Goal: Share content: Share content

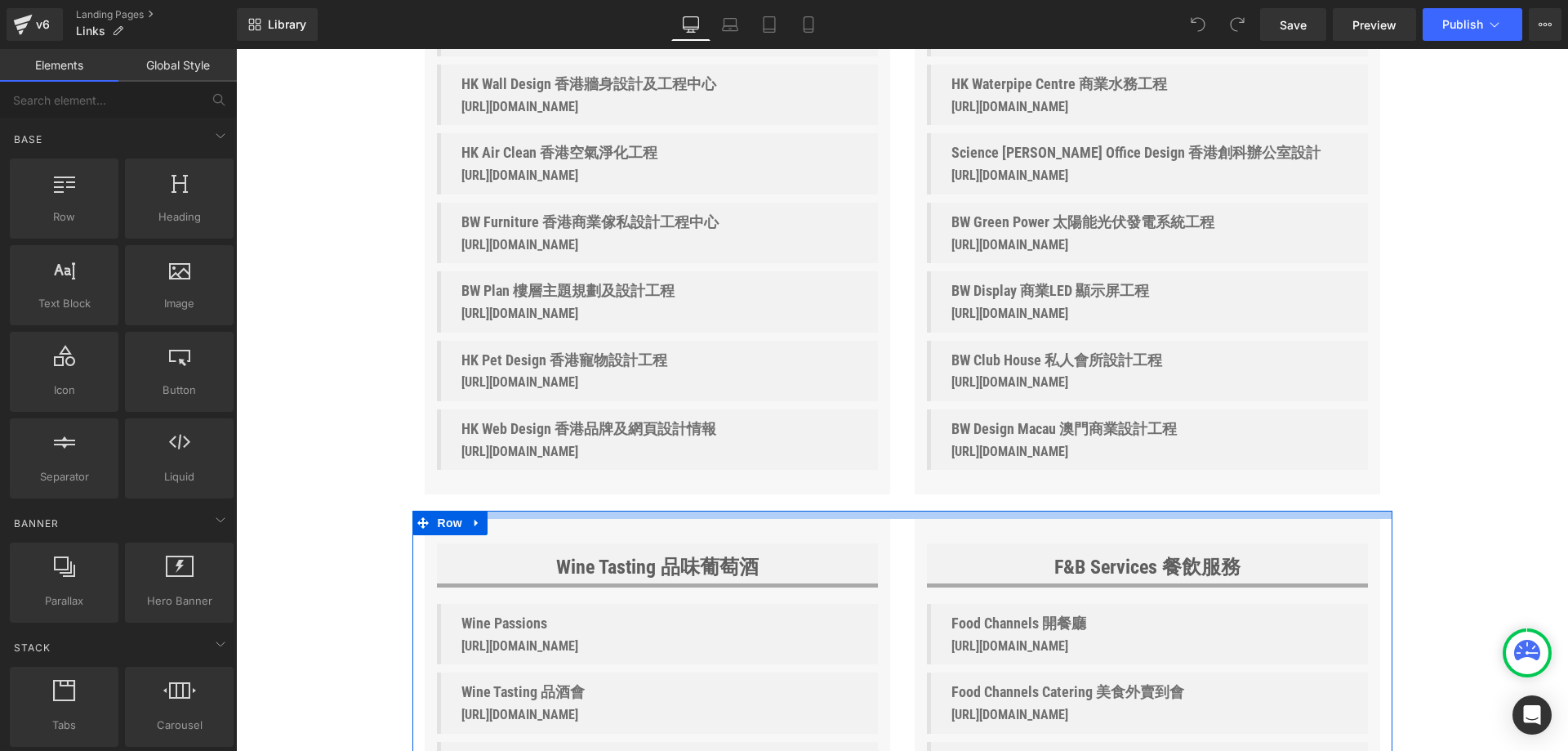
scroll to position [735, 0]
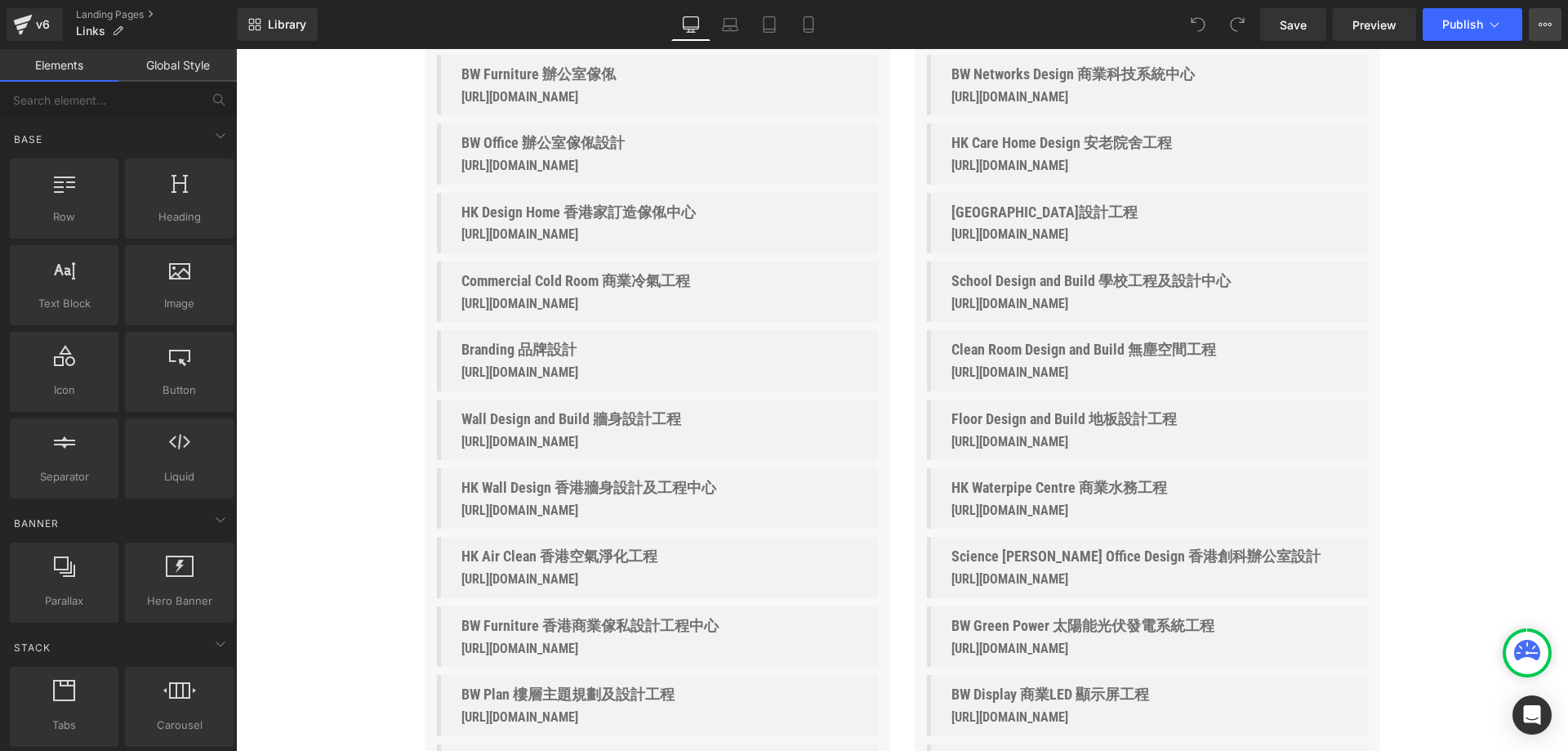
click at [1547, 26] on icon at bounding box center [1544, 24] width 13 height 13
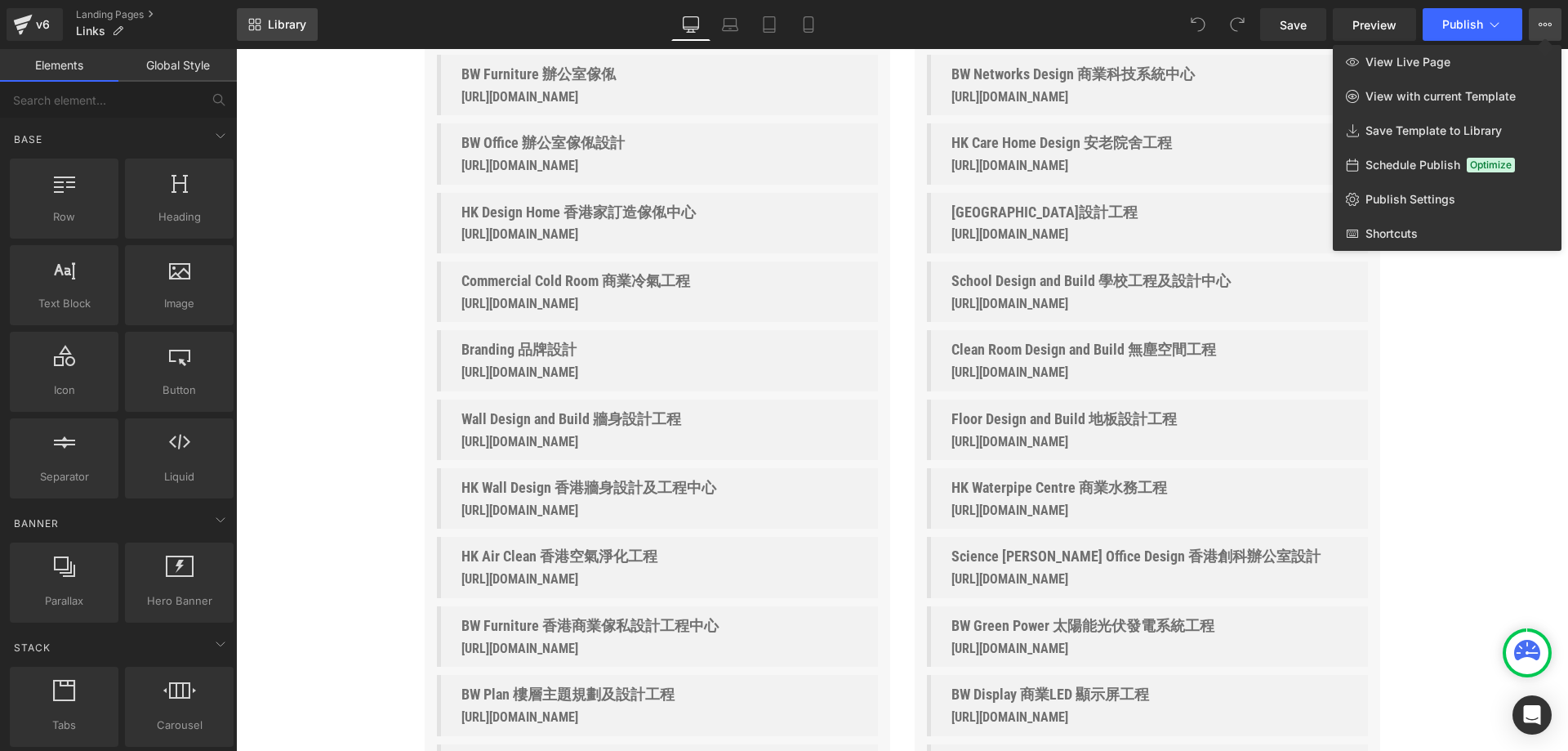
click at [282, 28] on span "Library" at bounding box center [287, 24] width 39 height 15
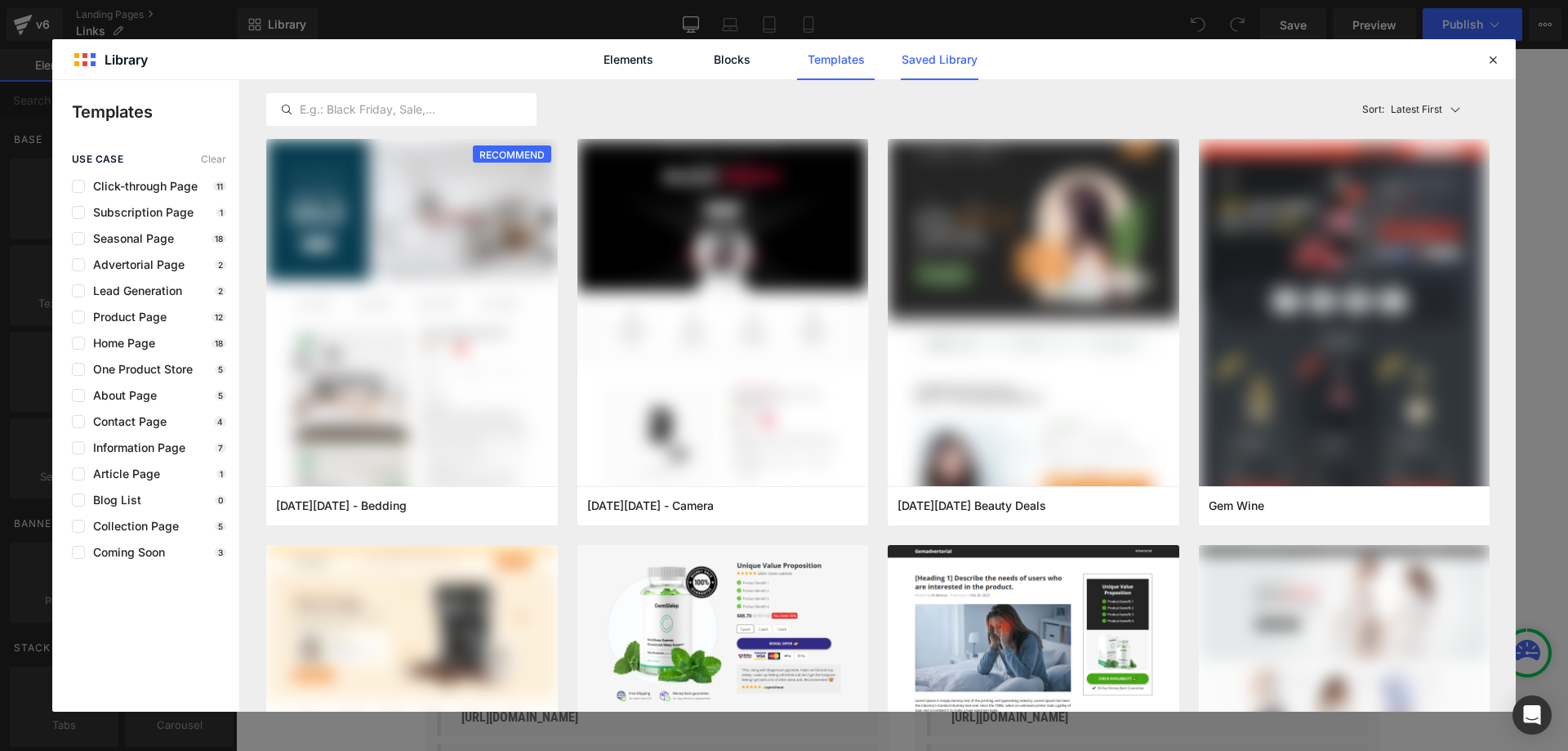
click at [0, 0] on link "Saved Library" at bounding box center [0, 0] width 0 height 0
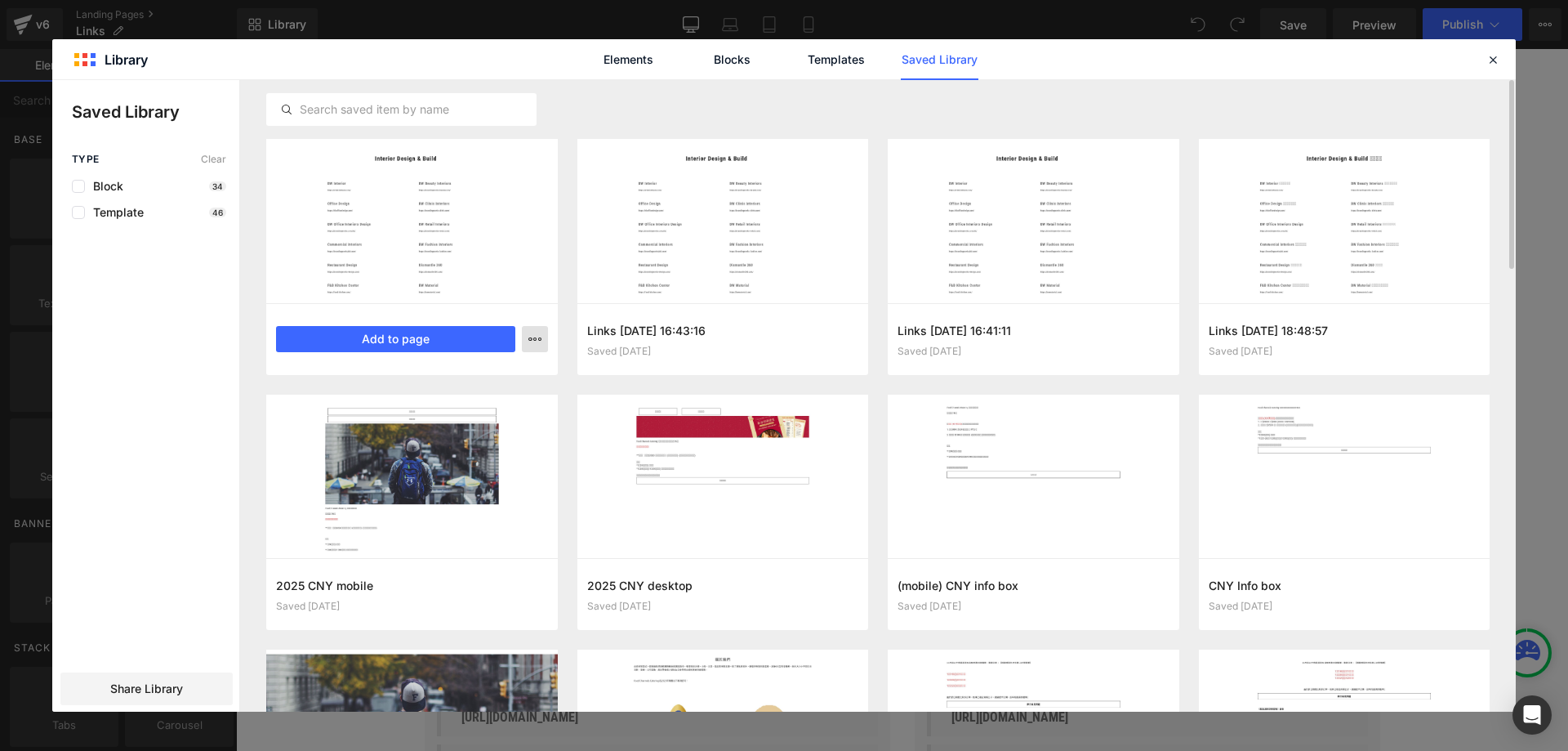
click at [0, 0] on icon "button" at bounding box center [0, 0] width 0 height 0
click at [119, 396] on div at bounding box center [784, 395] width 1463 height 631
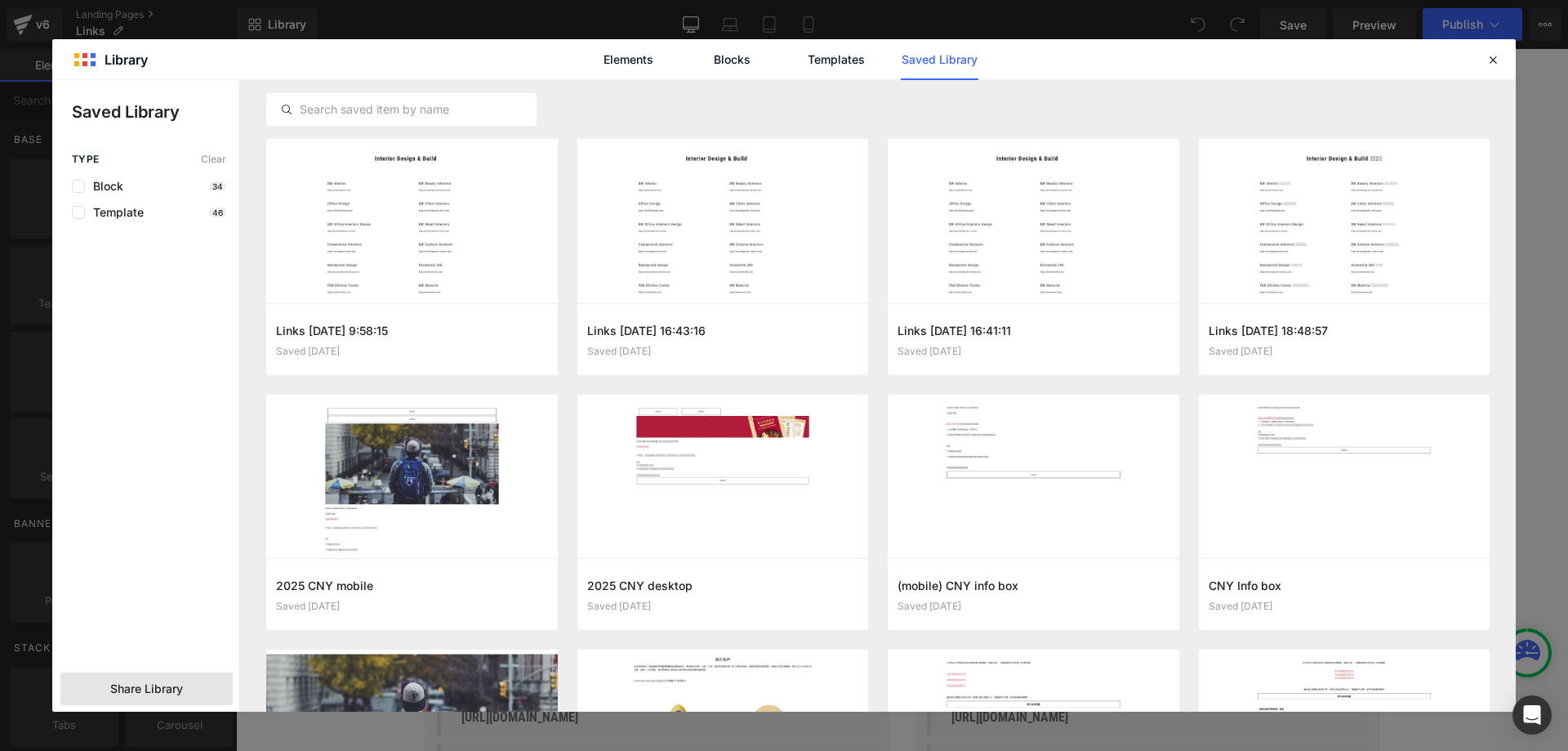
click at [129, 690] on span "Share Library" at bounding box center [147, 688] width 73 height 16
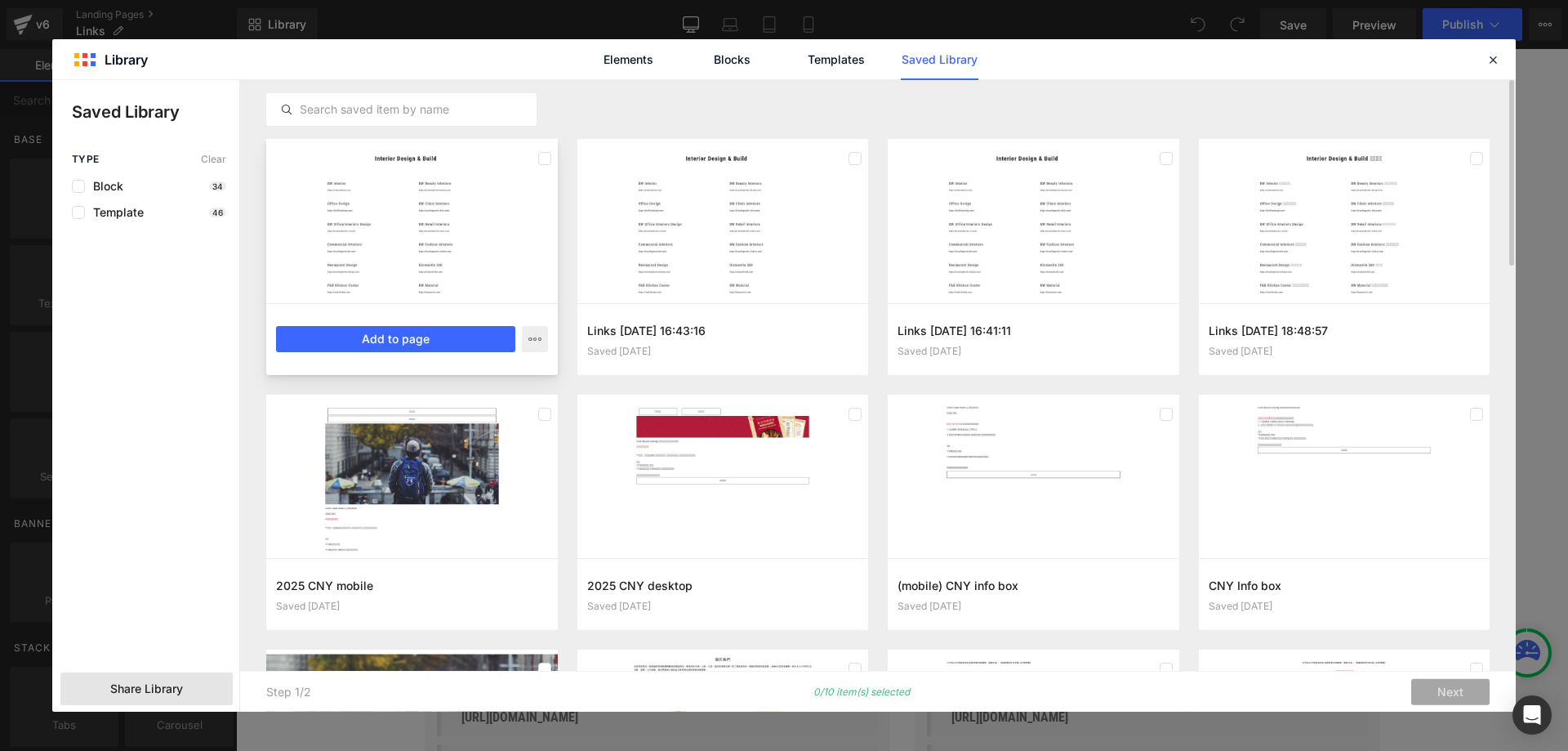
click at [495, 152] on div at bounding box center [412, 220] width 291 height 165
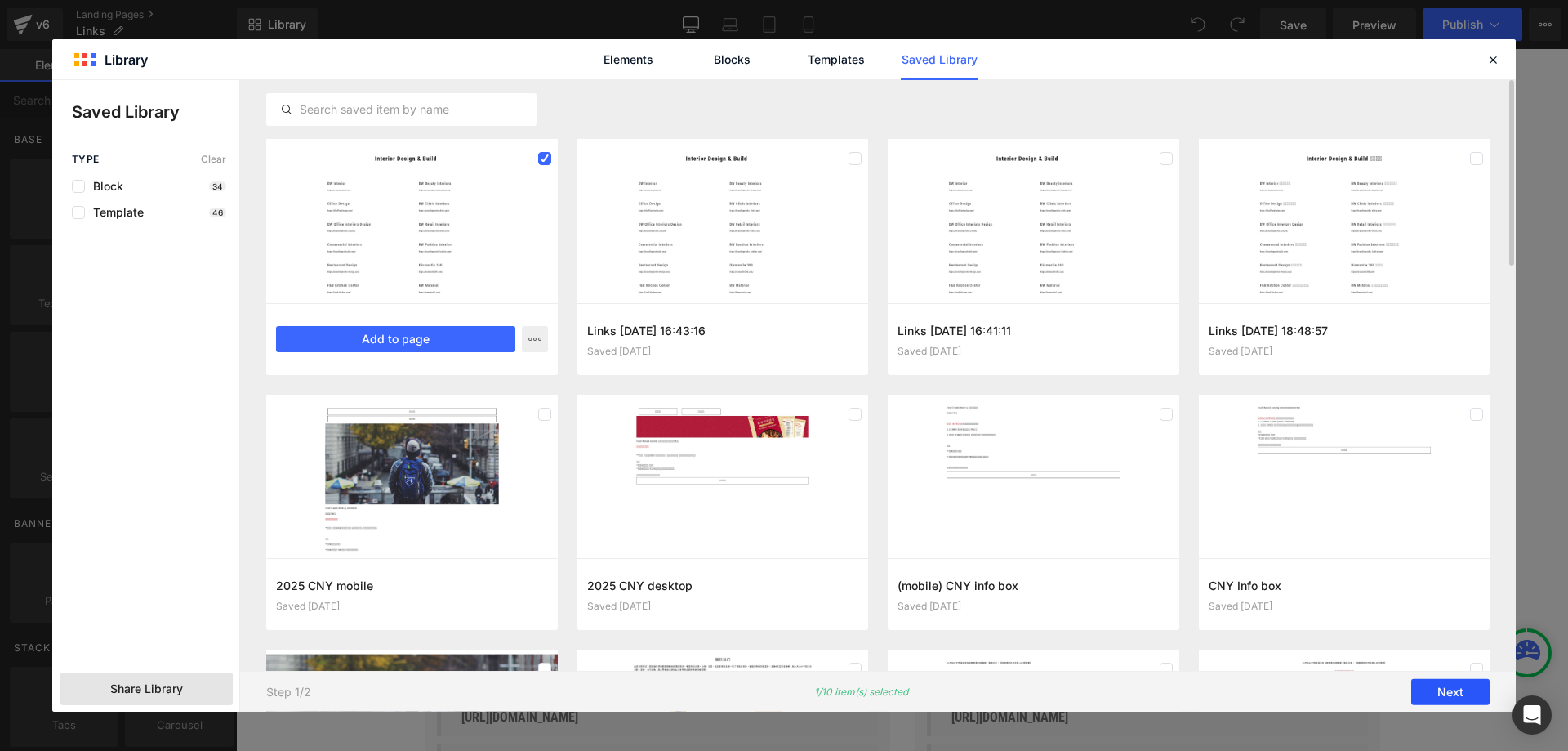
click at [1470, 686] on button "Next" at bounding box center [1450, 692] width 79 height 26
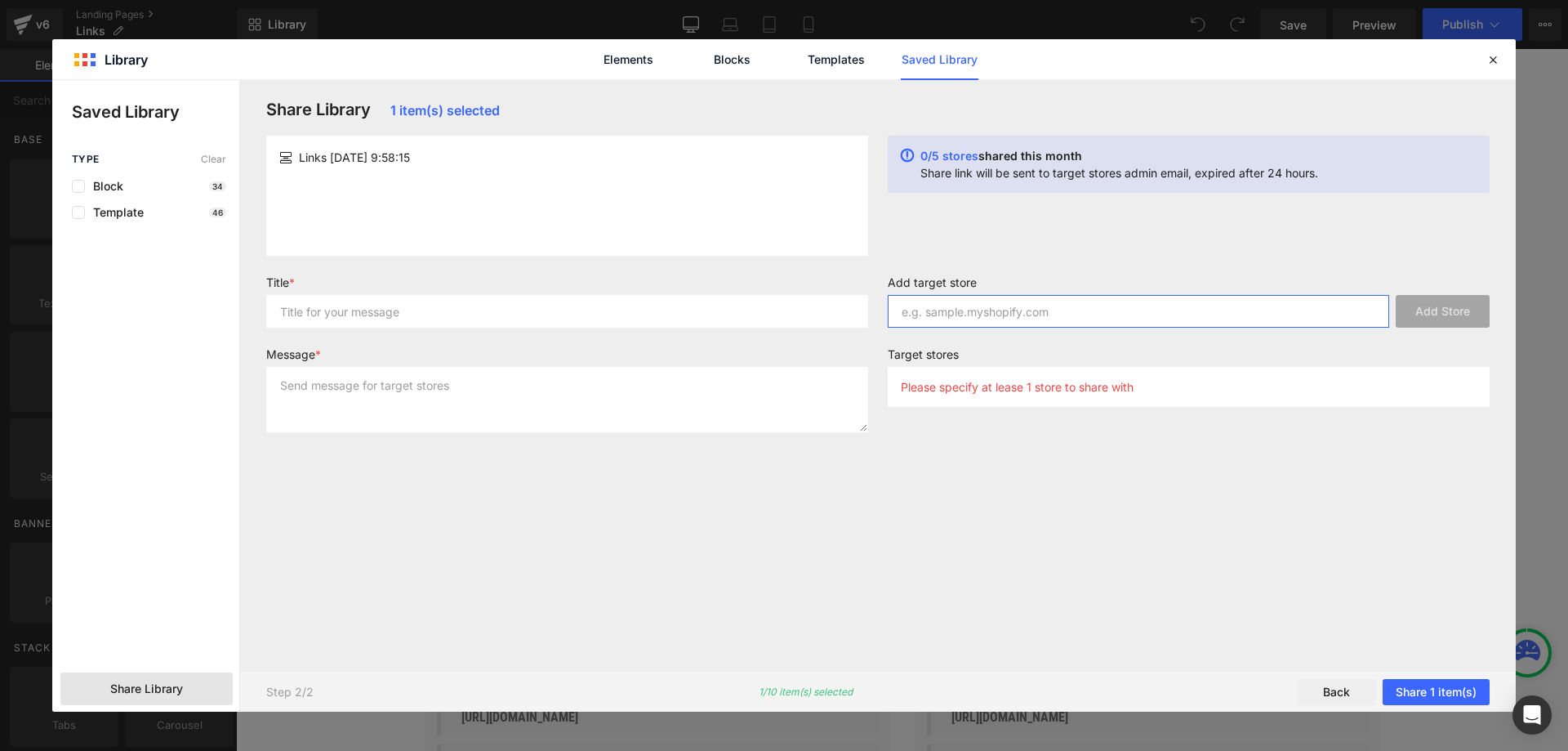
click at [1068, 310] on input "text" at bounding box center [1137, 311] width 501 height 33
paste input "[DOMAIN_NAME]"
type input "[DOMAIN_NAME]"
click at [1459, 300] on button "Add Store" at bounding box center [1442, 311] width 94 height 33
click at [1457, 688] on button "Share 1 item(s)" at bounding box center [1435, 692] width 107 height 26
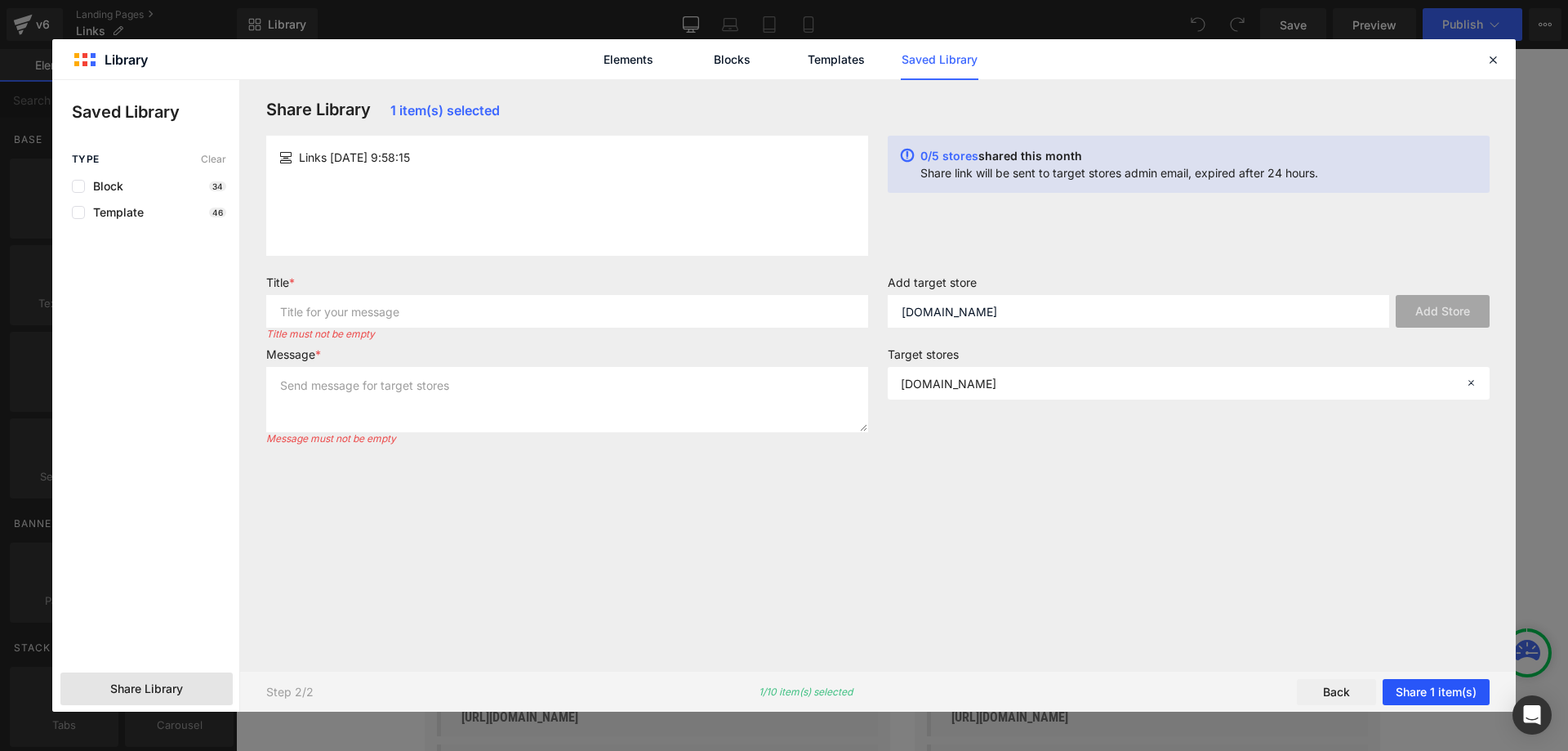
click at [1443, 687] on button "Share 1 item(s)" at bounding box center [1435, 692] width 107 height 26
click at [1443, 685] on button "Share 1 item(s)" at bounding box center [1435, 692] width 107 height 26
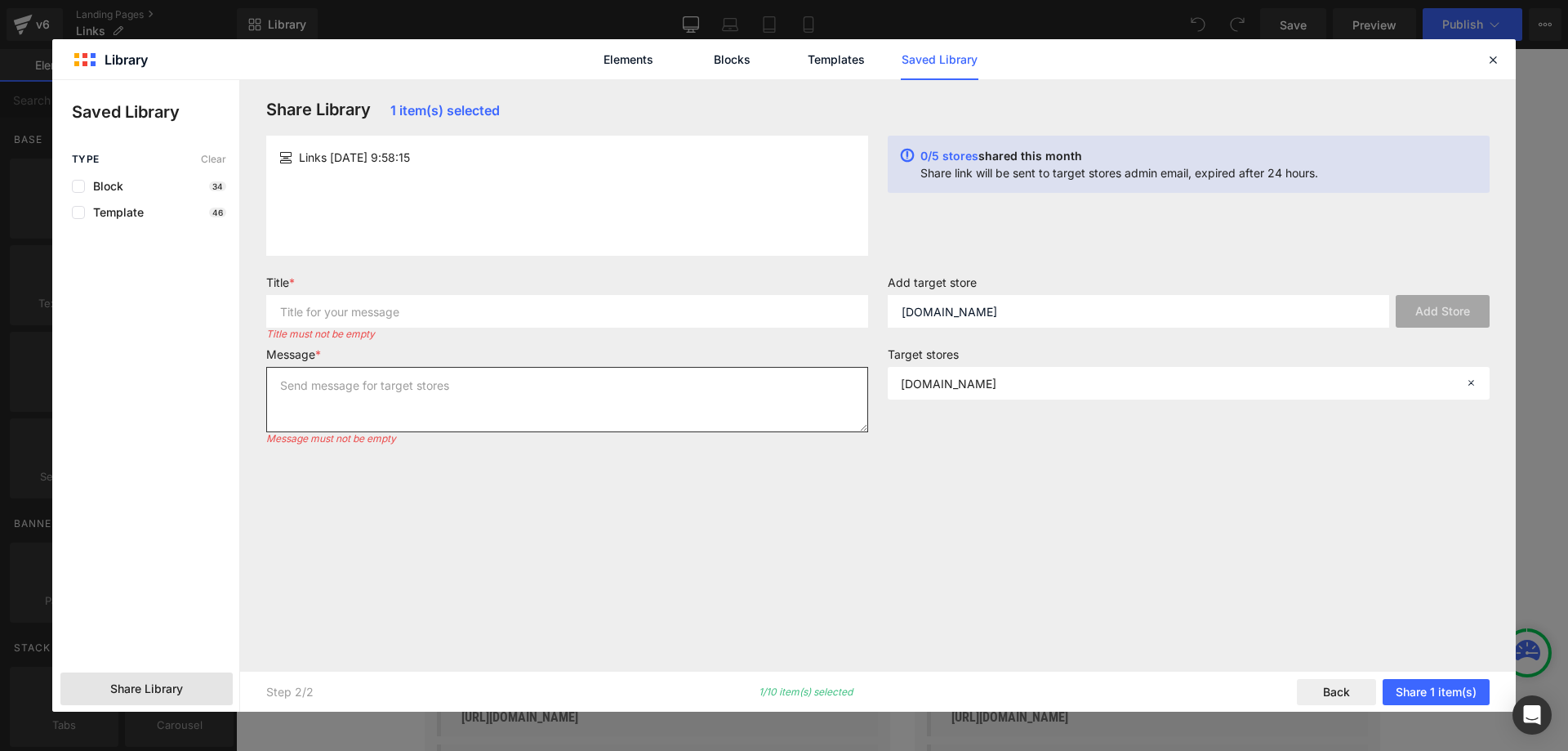
click at [510, 398] on textarea at bounding box center [567, 400] width 602 height 66
type textarea "1"
click at [427, 309] on input "text" at bounding box center [567, 311] width 602 height 33
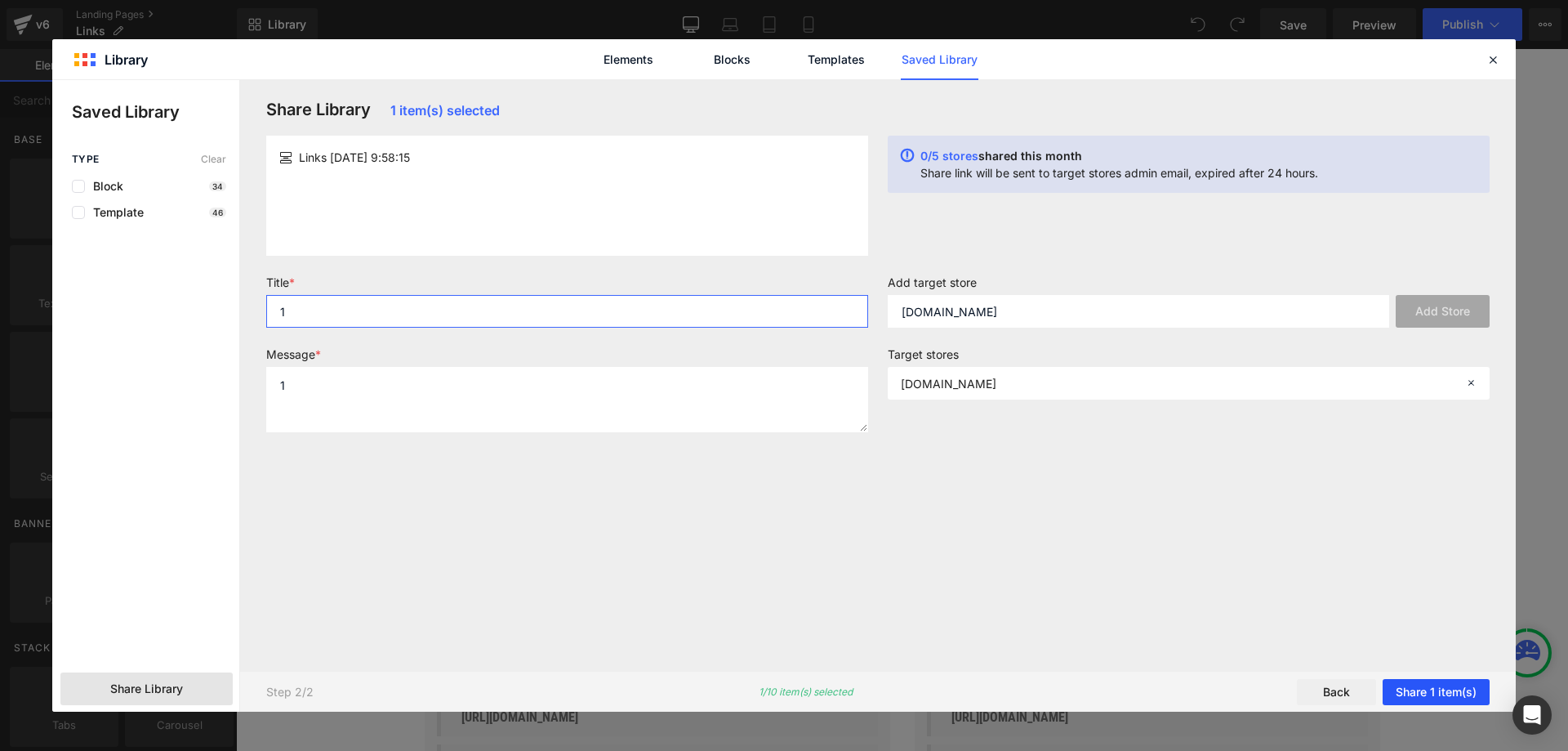
type input "1"
click at [1420, 692] on button "Share 1 item(s)" at bounding box center [1435, 692] width 107 height 26
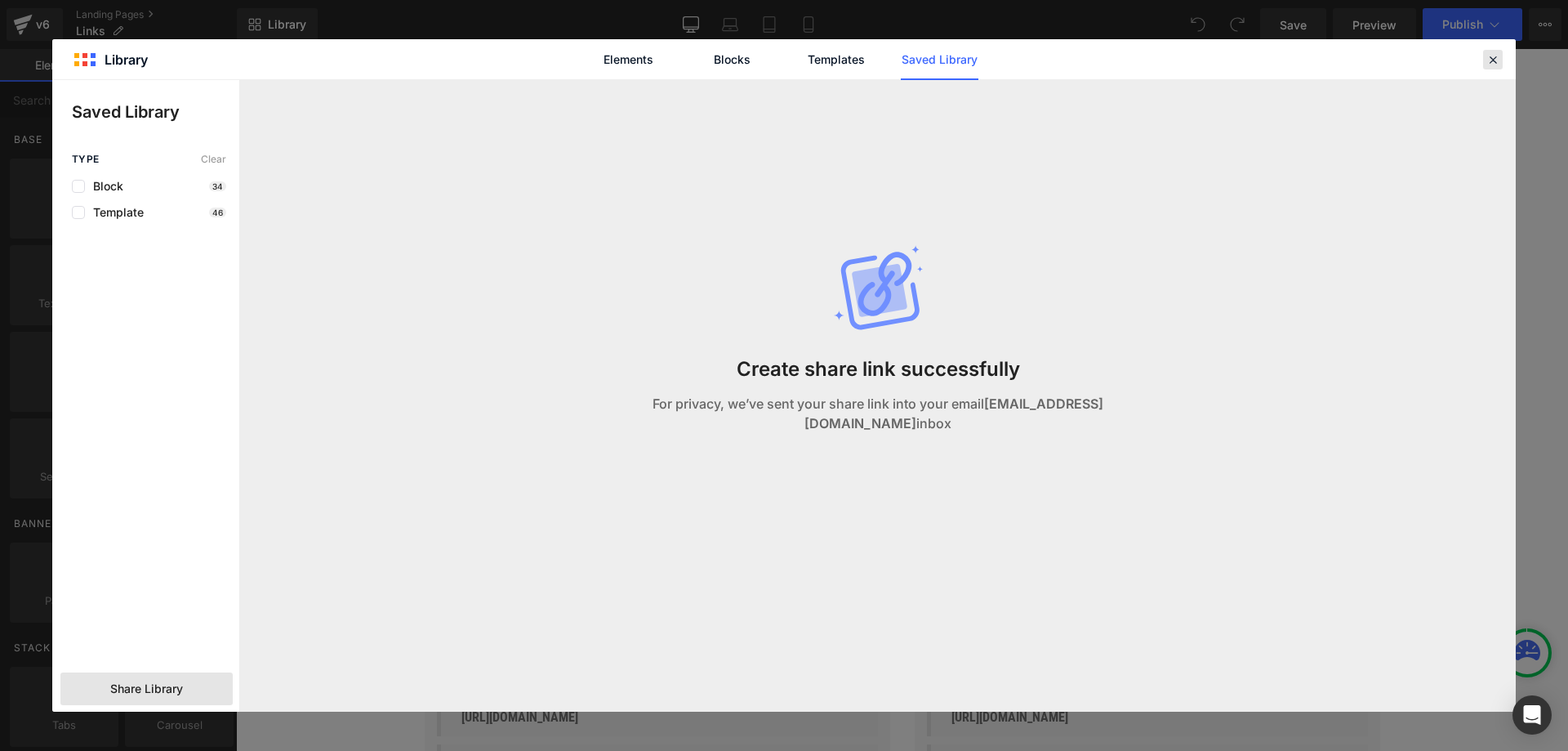
click at [1493, 60] on icon at bounding box center [1492, 59] width 15 height 15
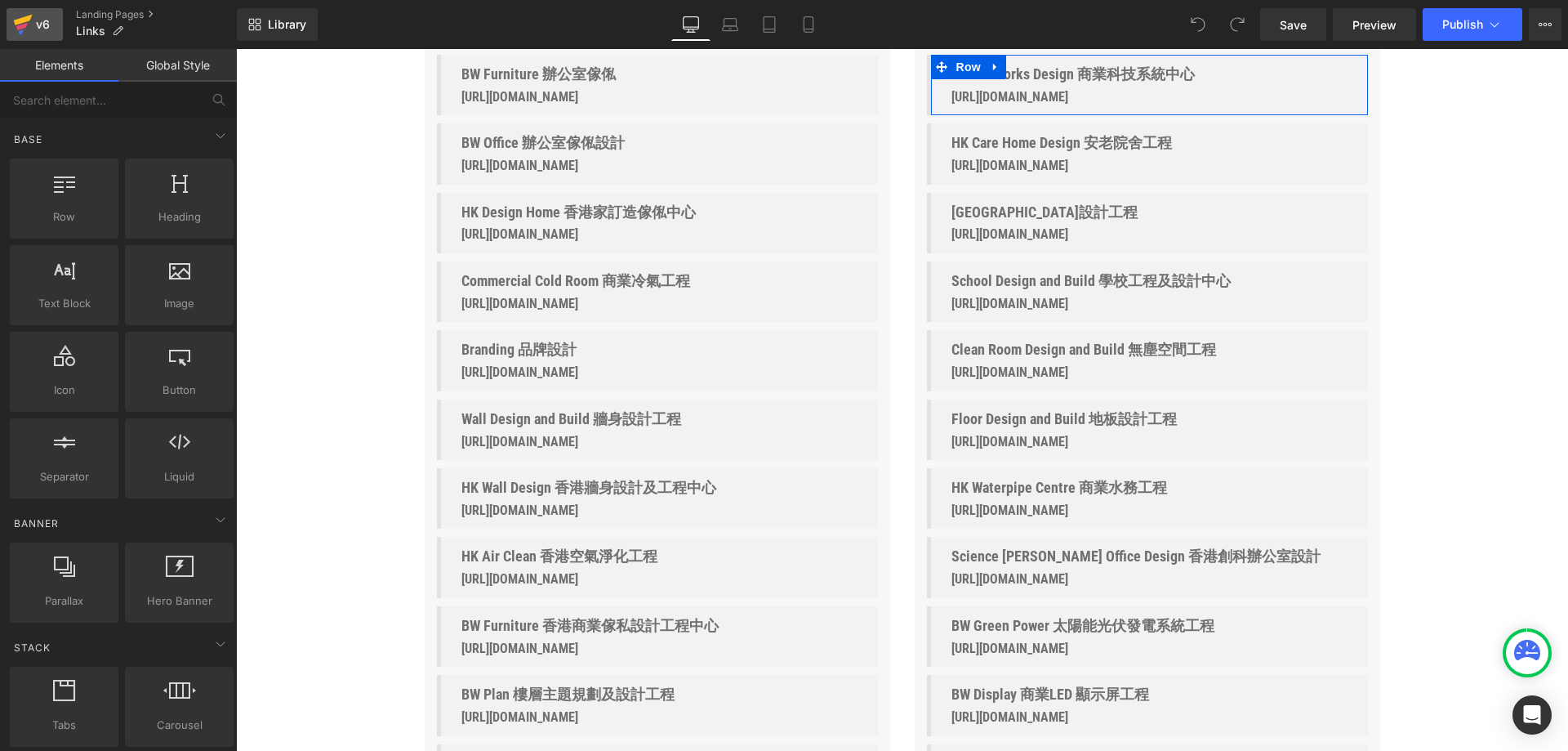
click at [27, 25] on icon at bounding box center [23, 24] width 20 height 41
